Goal: Information Seeking & Learning: Learn about a topic

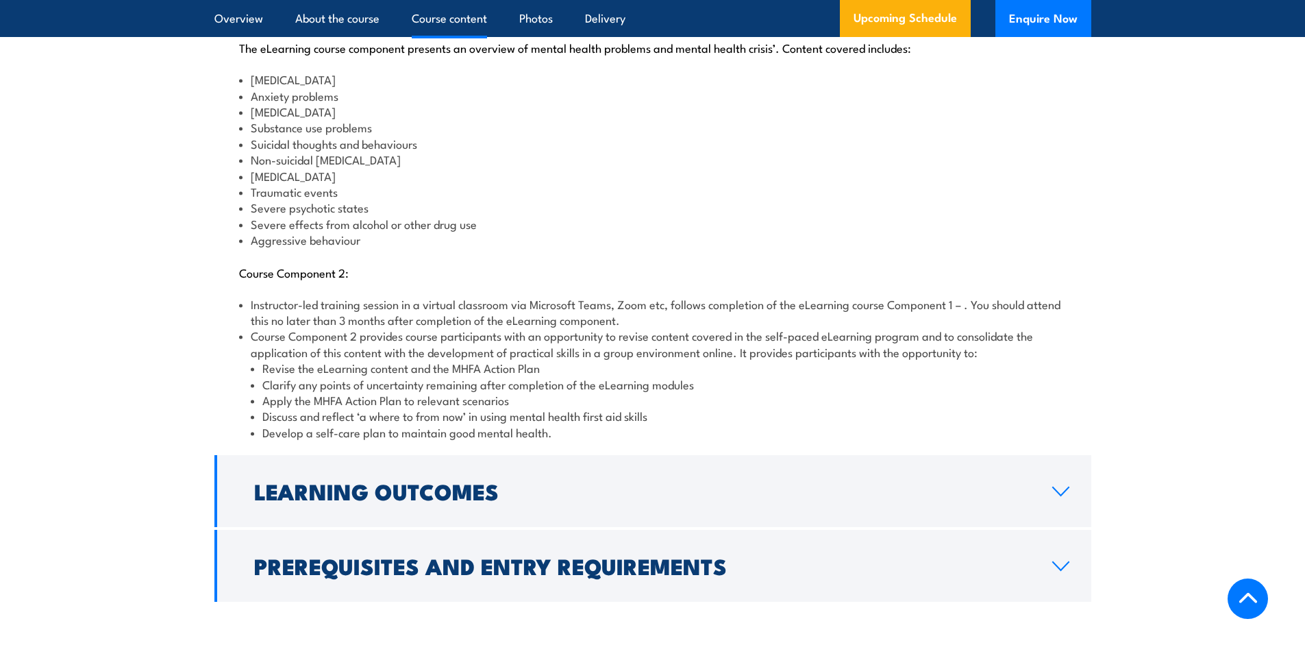
scroll to position [1645, 0]
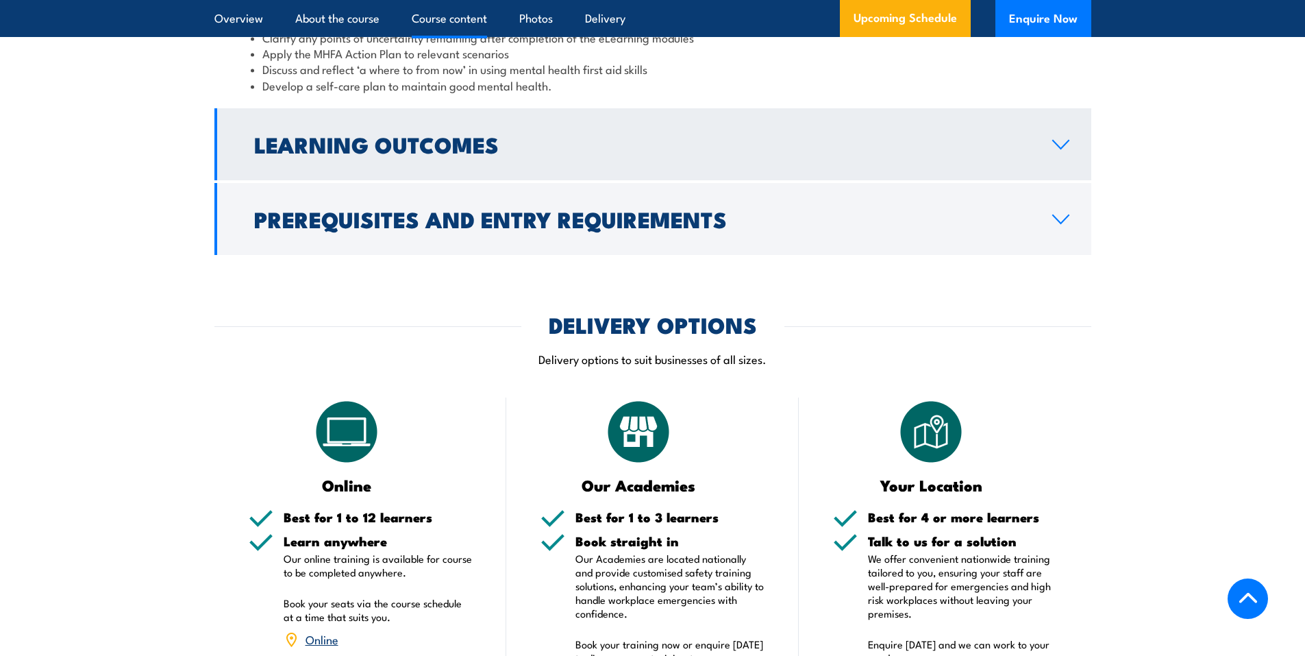
click at [448, 134] on h2 "Learning Outcomes" at bounding box center [642, 143] width 776 height 19
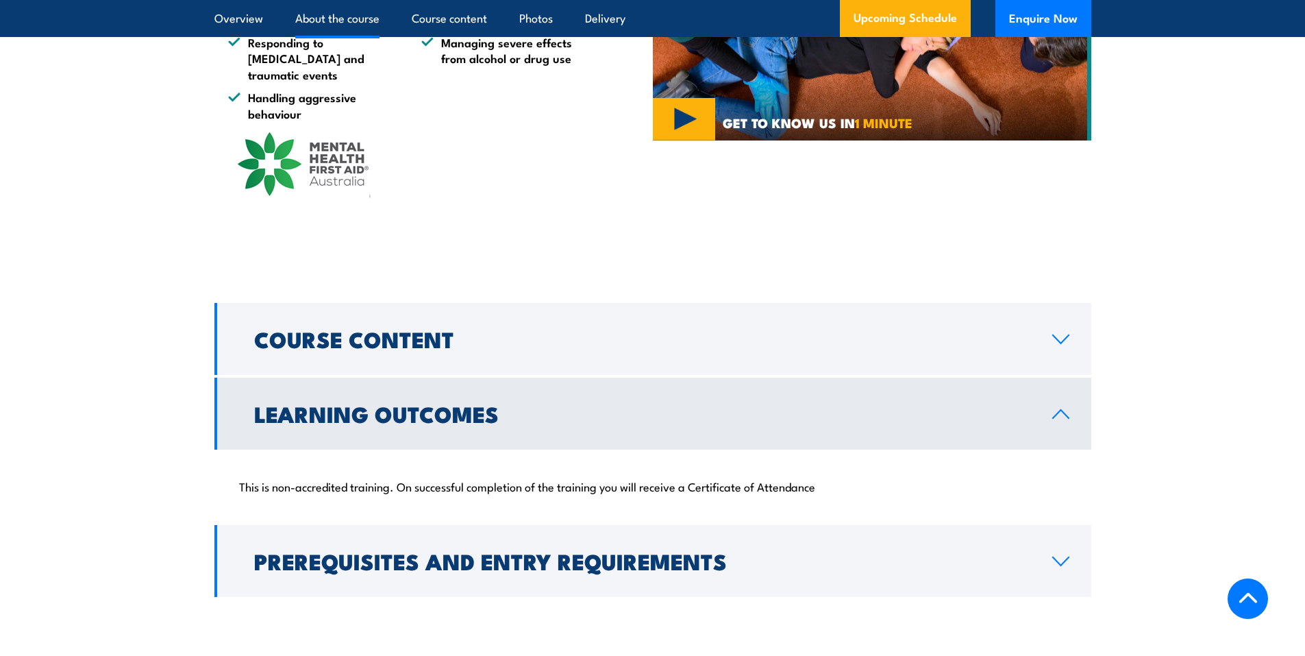
scroll to position [1170, 0]
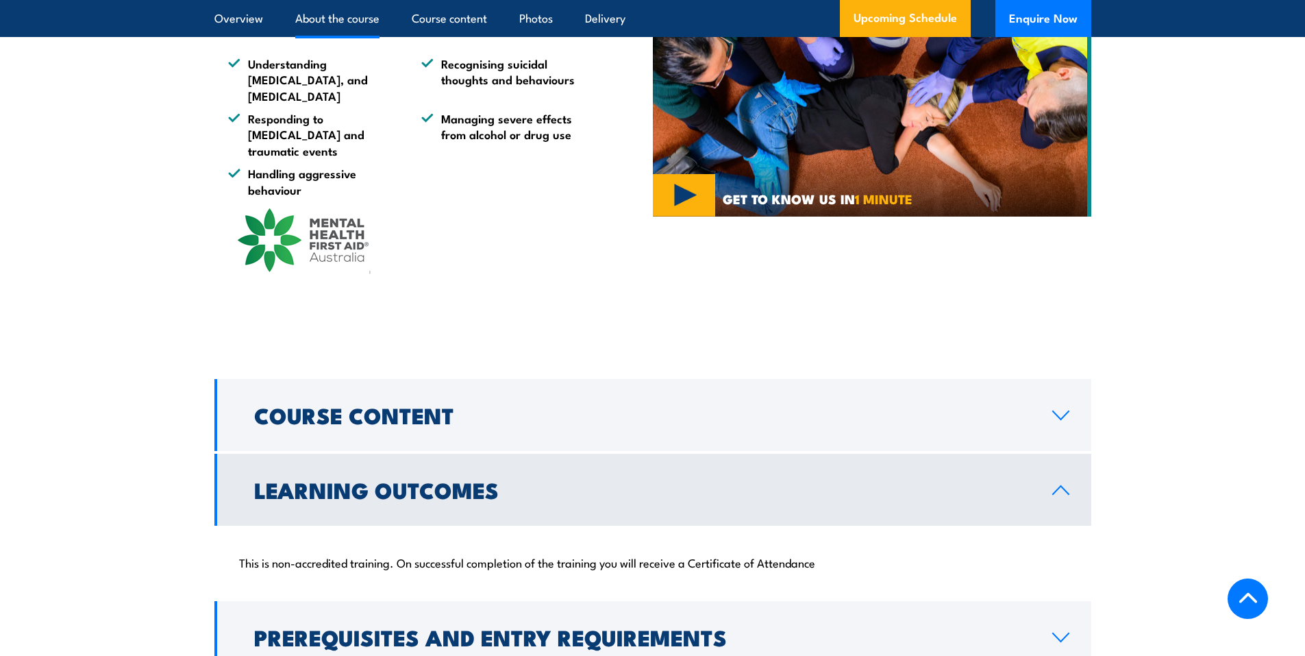
click at [405, 480] on h2 "Learning Outcomes" at bounding box center [642, 489] width 776 height 19
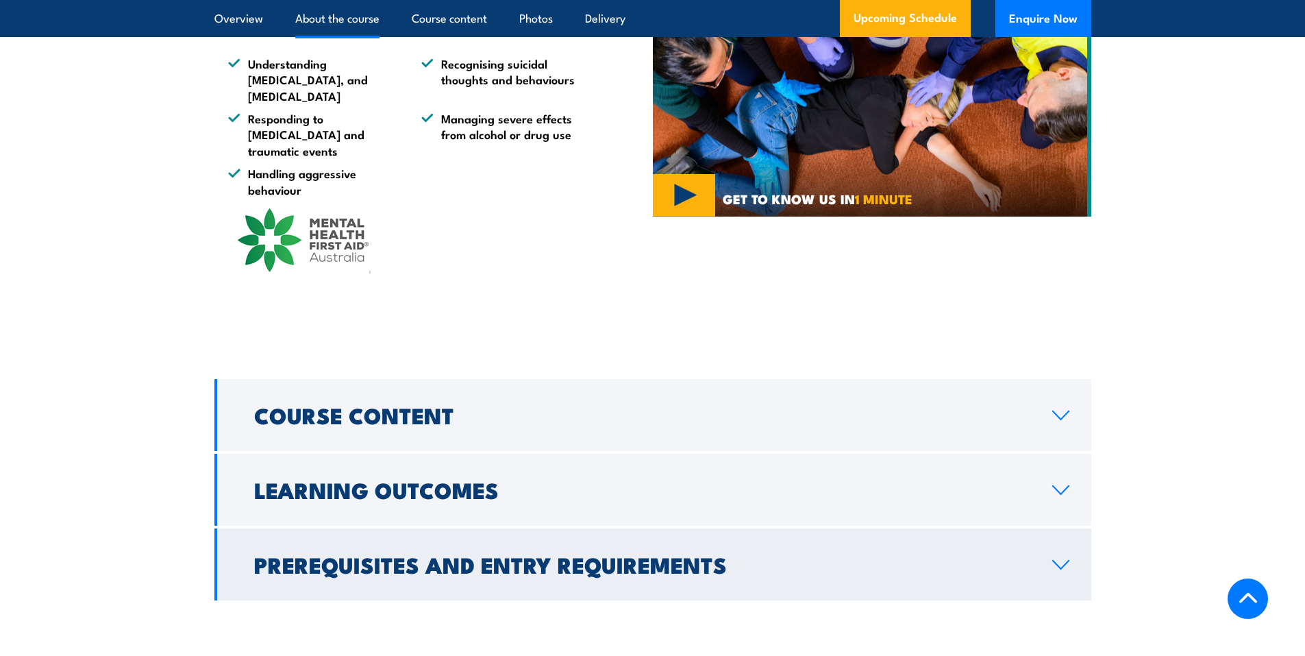
click at [402, 554] on h2 "Prerequisites and Entry Requirements" at bounding box center [642, 563] width 776 height 19
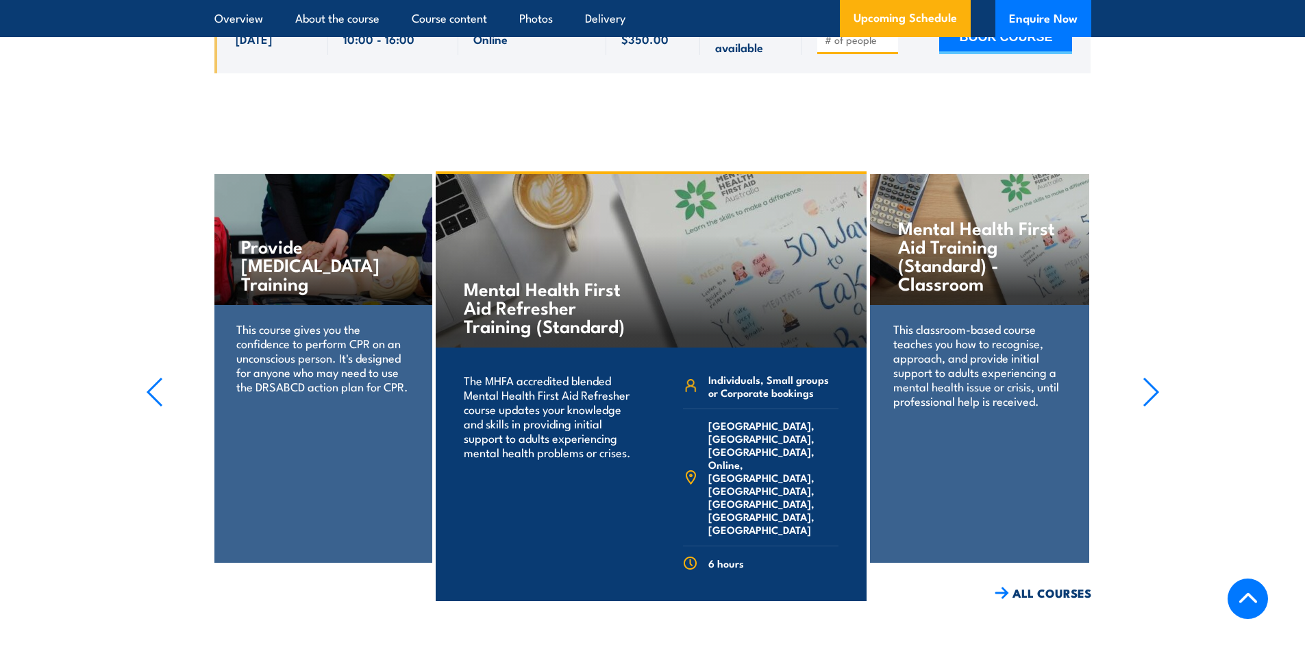
scroll to position [2951, 0]
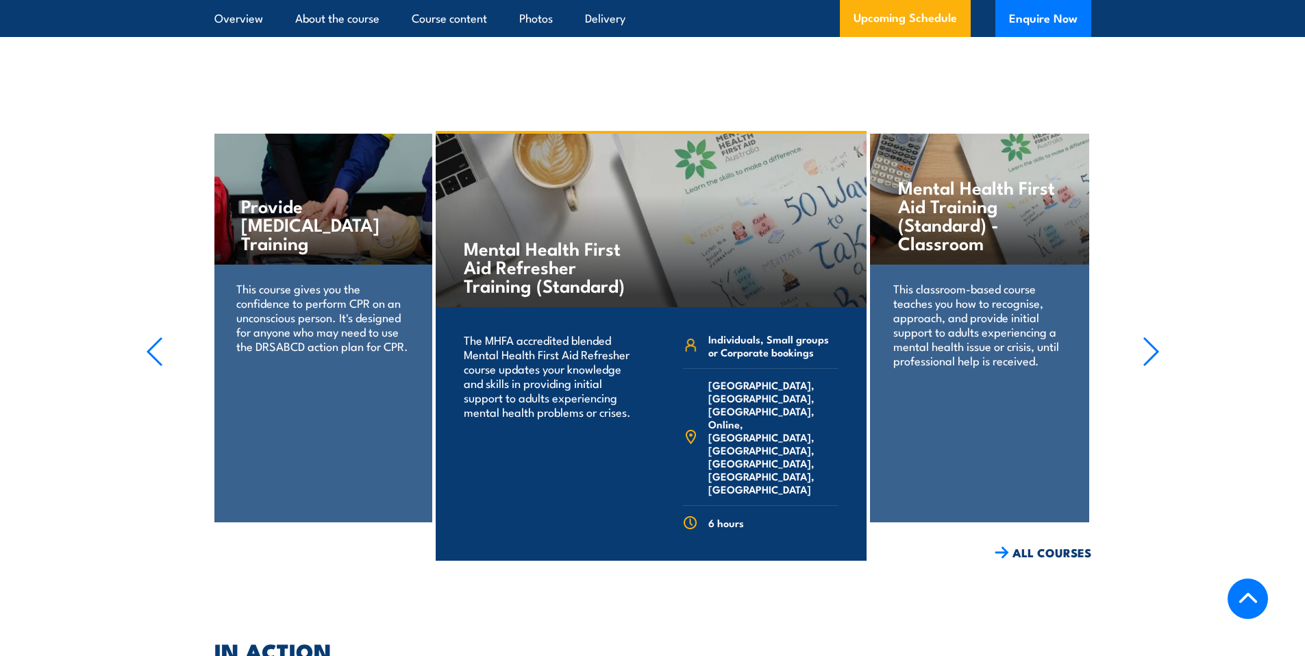
click at [787, 564] on link "COURSE DETAILS" at bounding box center [799, 582] width 136 height 36
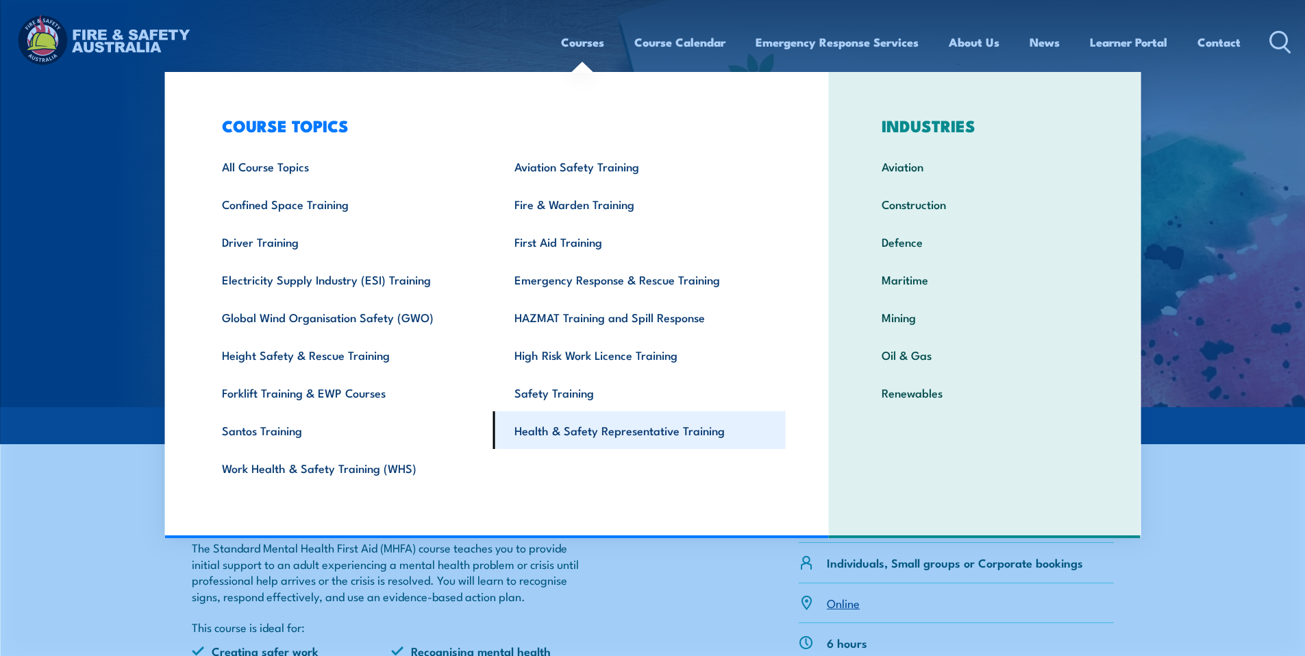
click at [697, 434] on link "Health & Safety Representative Training" at bounding box center [639, 430] width 293 height 38
